Goal: Task Accomplishment & Management: Manage account settings

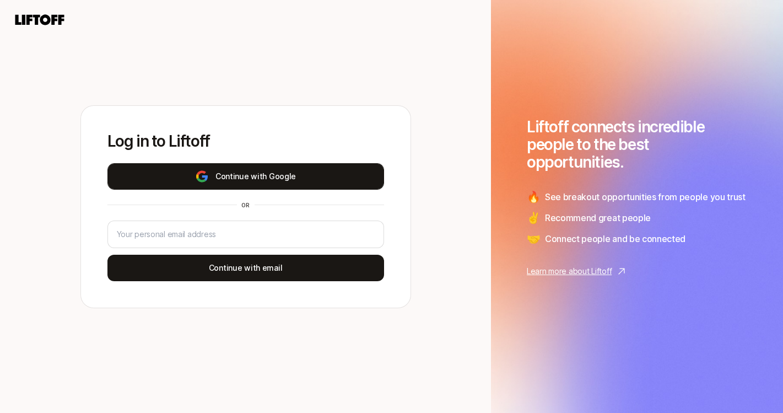
click at [248, 179] on button "Continue with Google" at bounding box center [245, 176] width 277 height 26
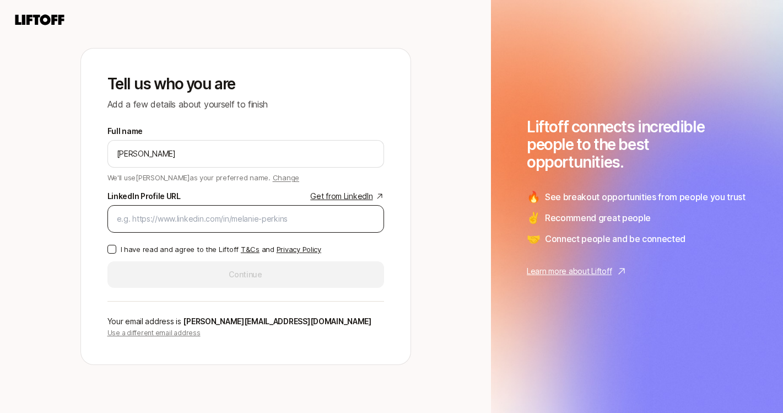
click at [168, 218] on input "LinkedIn Profile URL Get from LinkedIn" at bounding box center [246, 218] width 258 height 13
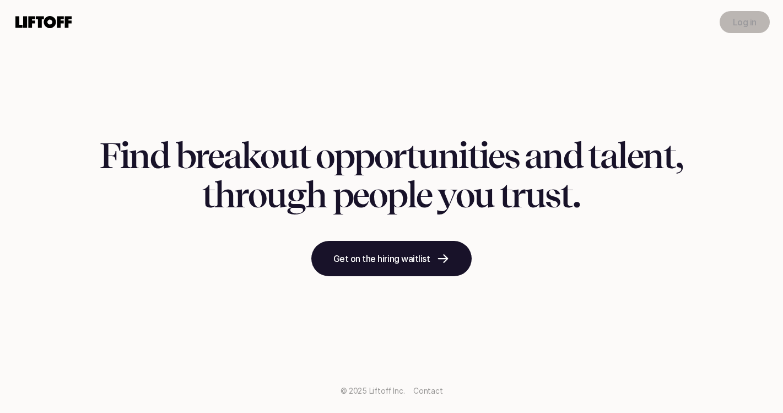
click at [735, 14] on link "Log in" at bounding box center [745, 22] width 50 height 22
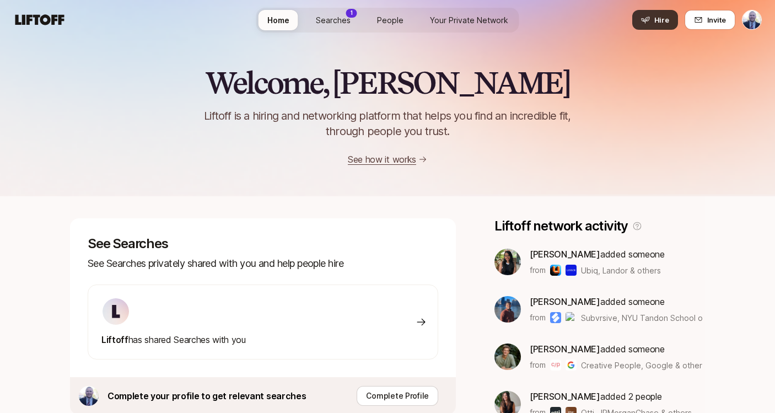
click at [656, 23] on span "Hire" at bounding box center [661, 19] width 15 height 11
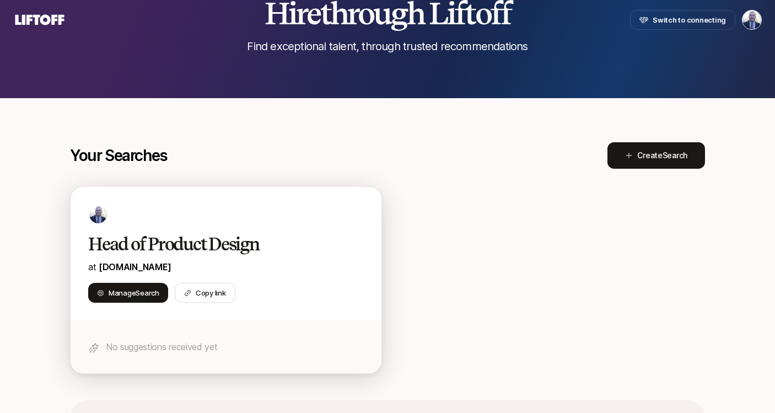
scroll to position [99, 0]
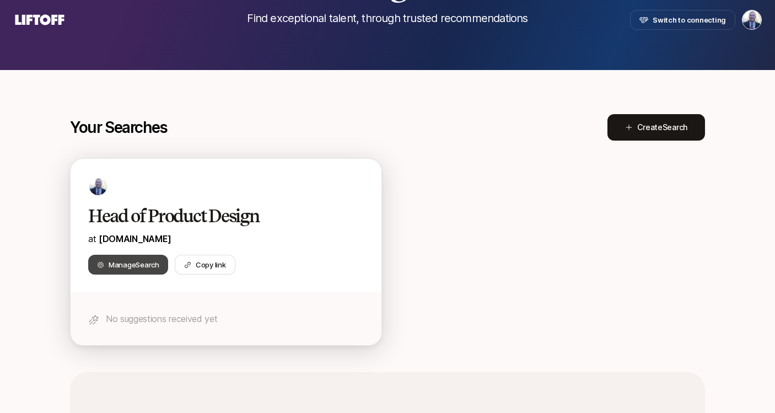
click at [133, 263] on span "Manage Search" at bounding box center [134, 264] width 51 height 11
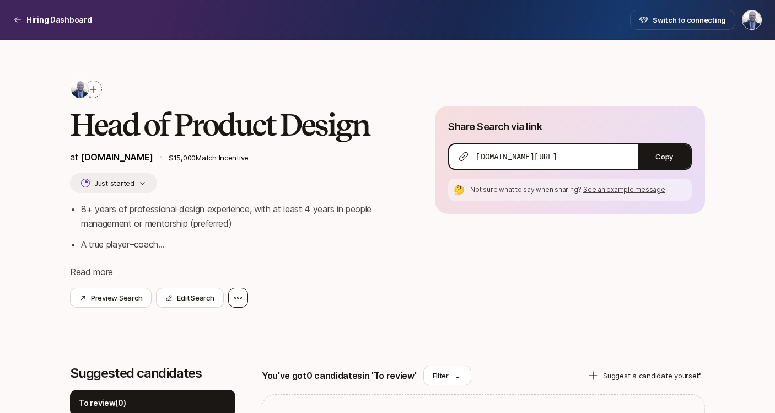
click at [239, 295] on icon at bounding box center [238, 297] width 9 height 9
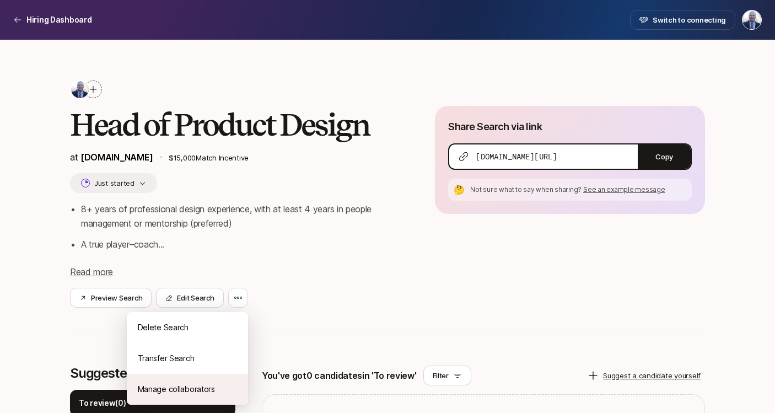
click at [184, 385] on div "Manage collaborators" at bounding box center [187, 389] width 121 height 31
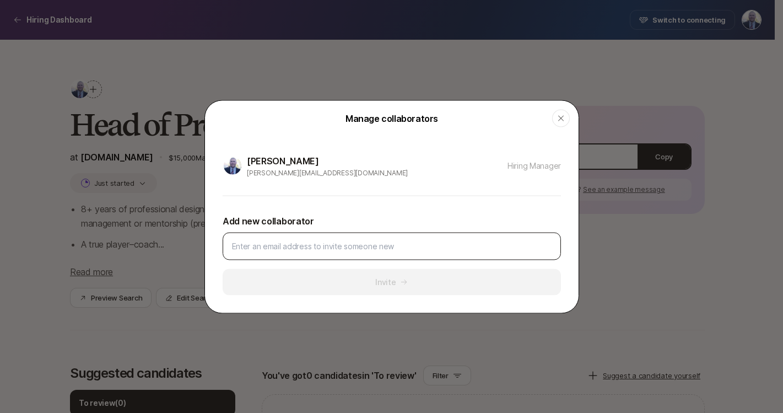
click at [262, 244] on input at bounding box center [392, 245] width 320 height 13
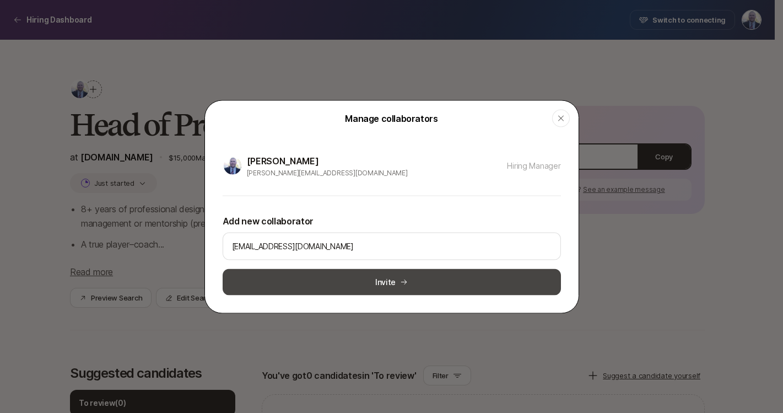
type input "Nico@Courtyard.io"
click at [288, 276] on button "Invite" at bounding box center [392, 281] width 338 height 26
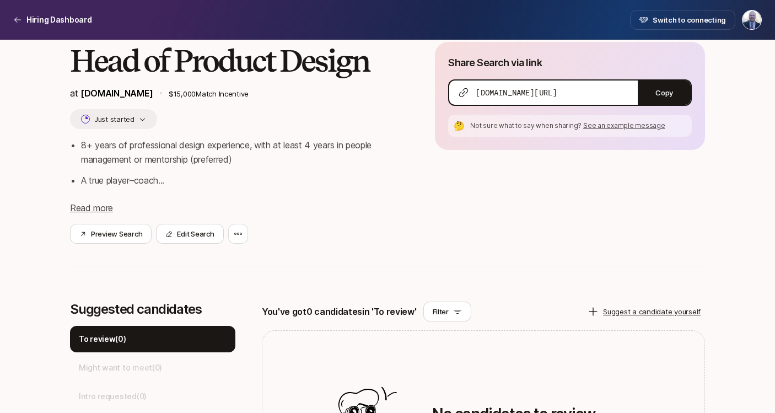
scroll to position [201, 0]
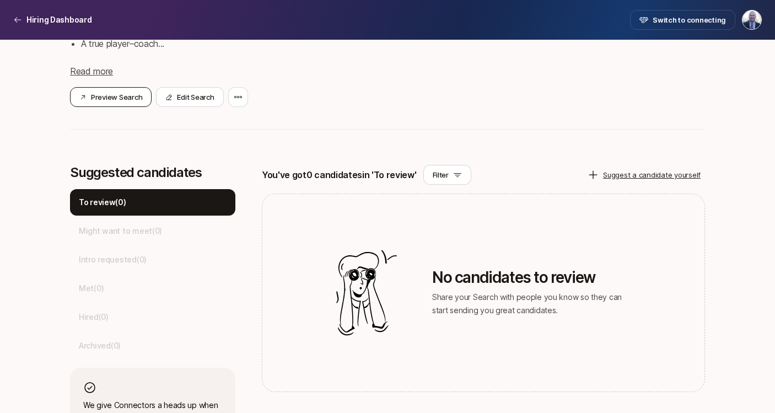
click at [120, 99] on button "Preview Search" at bounding box center [111, 97] width 82 height 20
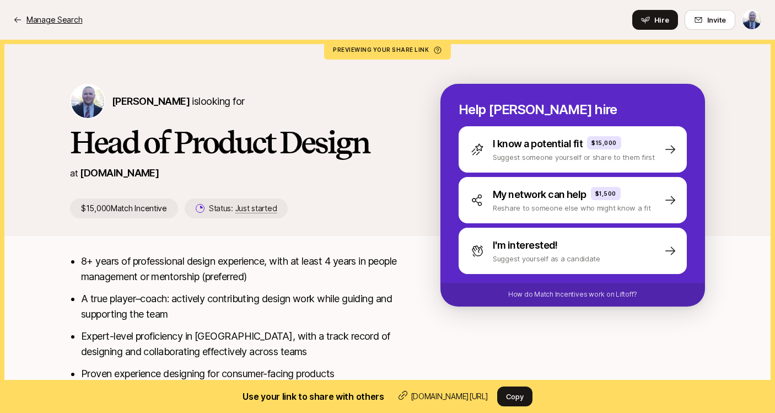
click at [47, 20] on p "Manage Search" at bounding box center [54, 19] width 56 height 13
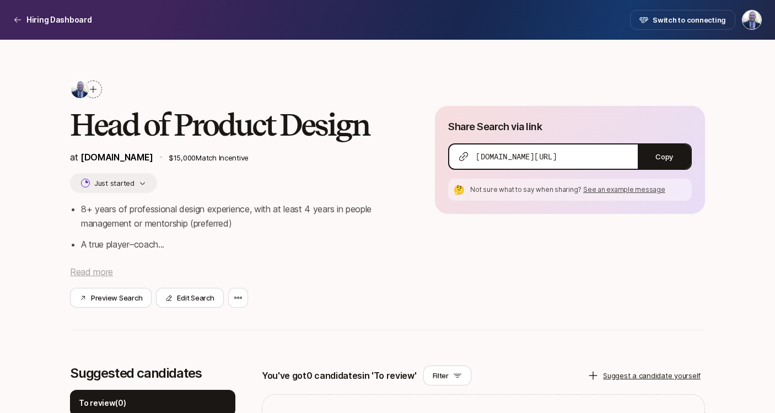
click at [92, 267] on span "Read more" at bounding box center [91, 271] width 43 height 11
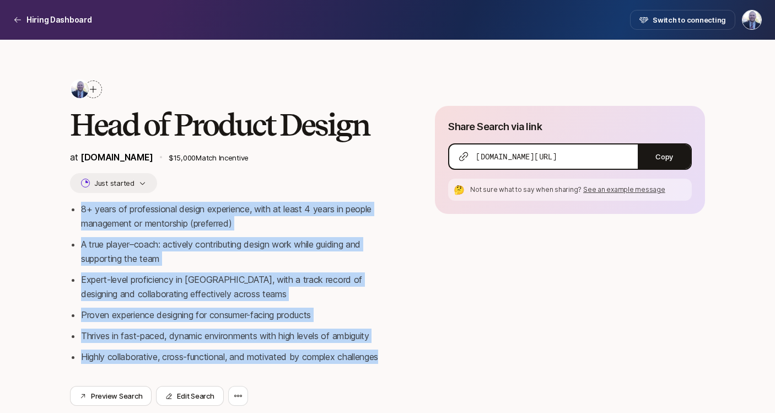
drag, startPoint x: 393, startPoint y: 360, endPoint x: 61, endPoint y: 206, distance: 366.0
click at [61, 206] on div "Head of Product Design at Courtyard.io $15,000 Match Incentive Just started 8+ …" at bounding box center [387, 409] width 775 height 739
copy ul "8+ years of professional design experience, with at least 4 years in people man…"
